Goal: Transaction & Acquisition: Obtain resource

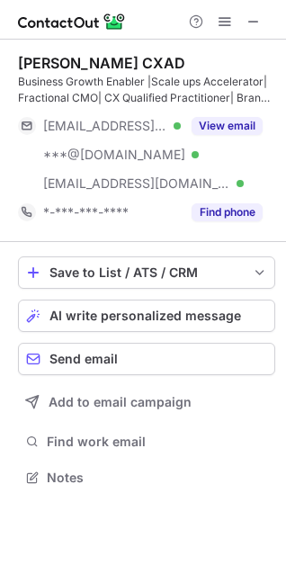
scroll to position [465, 286]
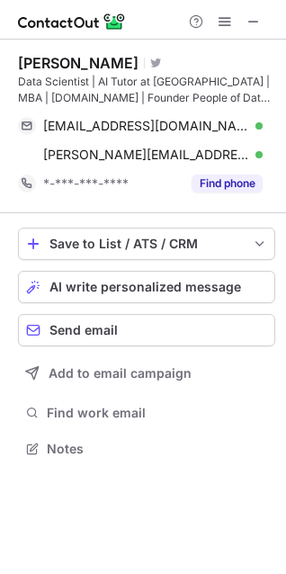
scroll to position [436, 286]
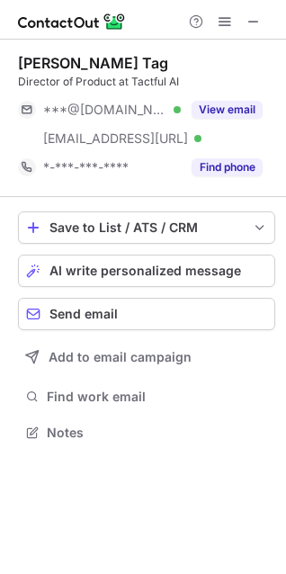
scroll to position [420, 286]
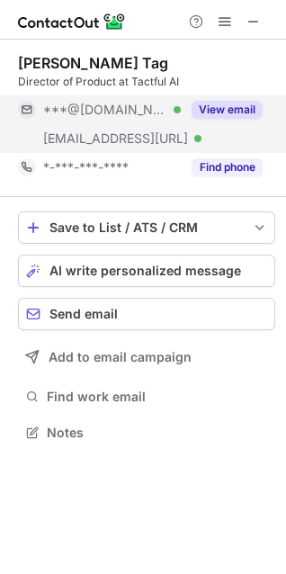
click at [104, 97] on div "***@gmail.com Verified" at bounding box center [99, 109] width 163 height 29
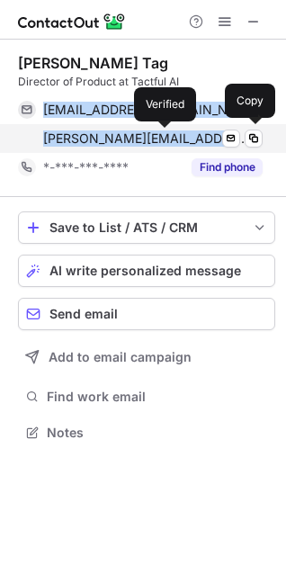
drag, startPoint x: 42, startPoint y: 111, endPoint x: 165, endPoint y: 135, distance: 125.5
click at [165, 135] on div "ihabtag@gmail.com Verified Send email Copy ihab.tag@tactful.ai Verified Send em…" at bounding box center [140, 124] width 245 height 58
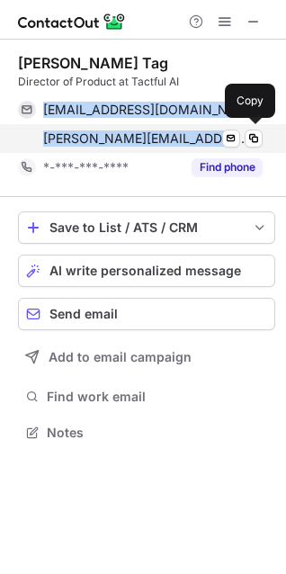
copy div "ihabtag@gmail.com Verified Send email Copy ihab.tag@tactful.ai"
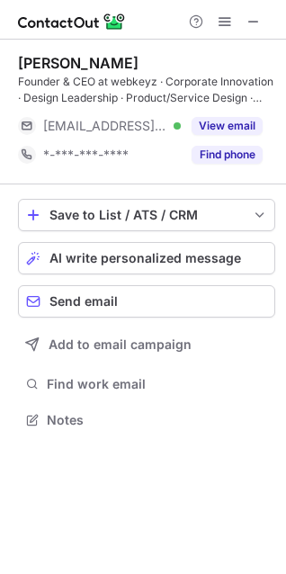
scroll to position [407, 286]
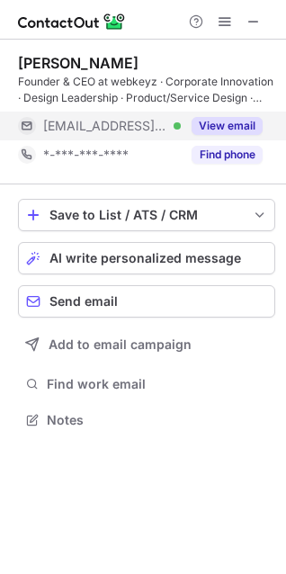
click at [87, 139] on div "[EMAIL_ADDRESS][DOMAIN_NAME] Verified" at bounding box center [99, 125] width 163 height 29
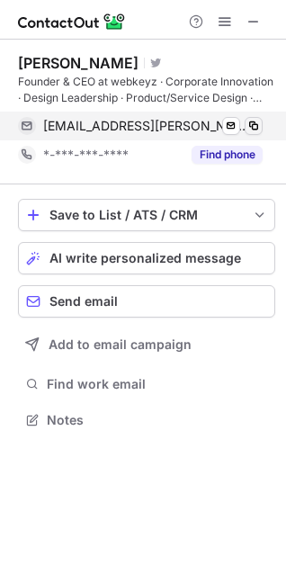
click at [252, 119] on span at bounding box center [253, 126] width 14 height 14
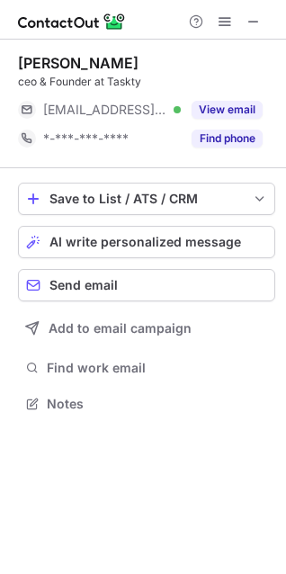
scroll to position [391, 286]
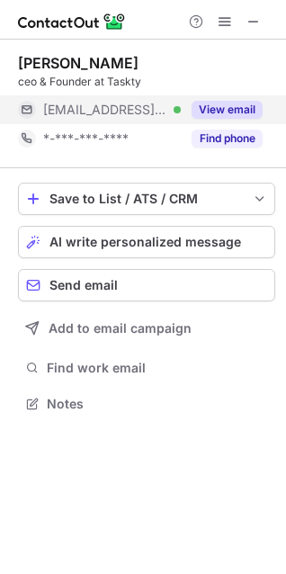
click at [147, 100] on div "[EMAIL_ADDRESS][DOMAIN_NAME] Verified" at bounding box center [99, 109] width 163 height 29
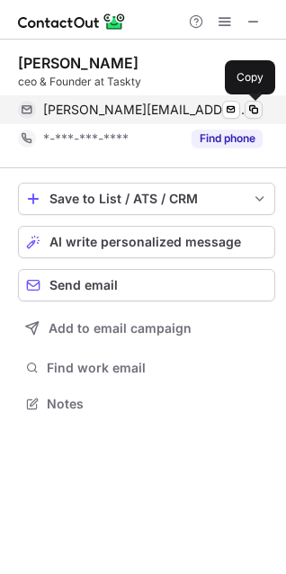
click at [251, 106] on span at bounding box center [253, 109] width 14 height 14
